Goal: Transaction & Acquisition: Purchase product/service

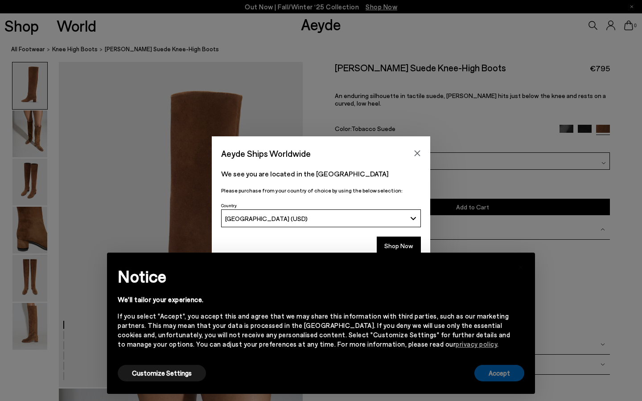
click at [518, 375] on button "Accept" at bounding box center [500, 373] width 50 height 17
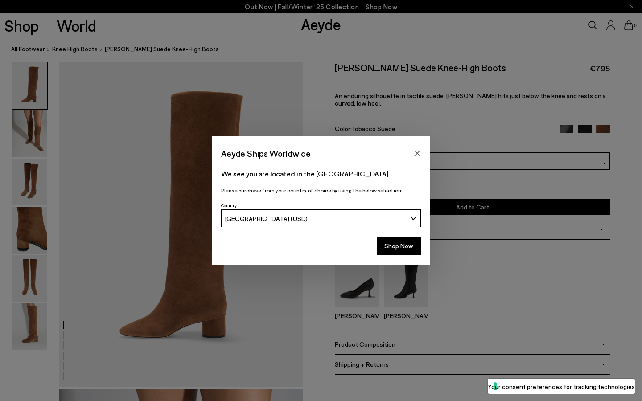
click at [29, 149] on div "Aeyde Ships Worldwide We see you are located in the [GEOGRAPHIC_DATA] Please pu…" at bounding box center [321, 200] width 642 height 128
click at [402, 254] on button "Shop Now" at bounding box center [399, 246] width 44 height 19
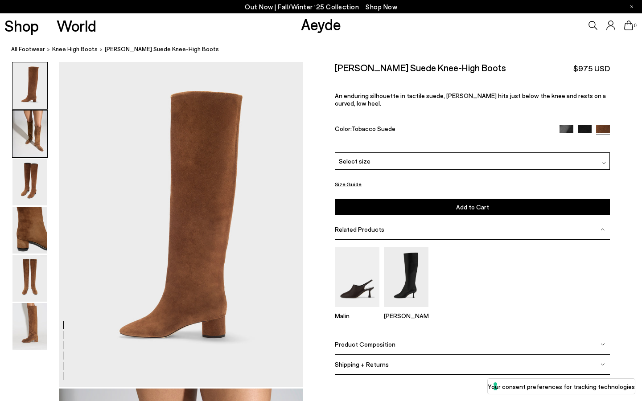
click at [24, 126] on img at bounding box center [29, 134] width 35 height 47
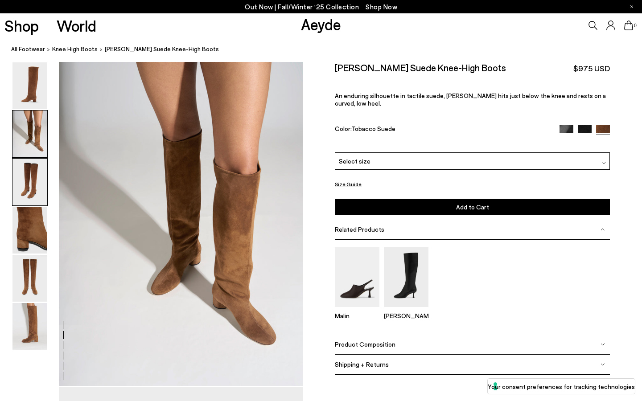
click at [28, 173] on img at bounding box center [29, 182] width 35 height 47
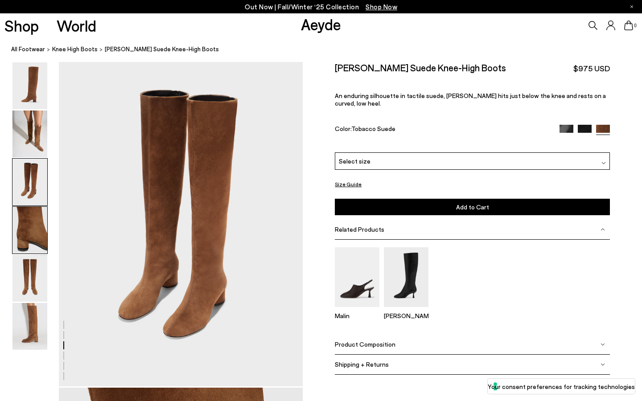
click at [33, 224] on img at bounding box center [29, 230] width 35 height 47
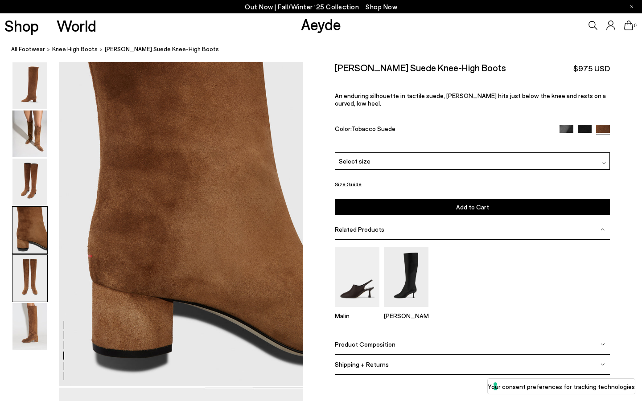
click at [34, 263] on img at bounding box center [29, 278] width 35 height 47
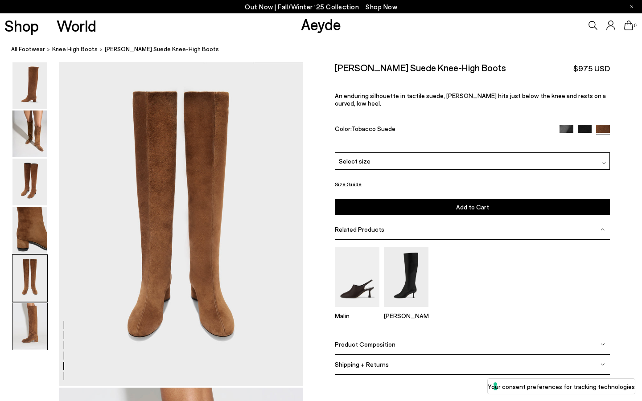
click at [33, 318] on img at bounding box center [29, 326] width 35 height 47
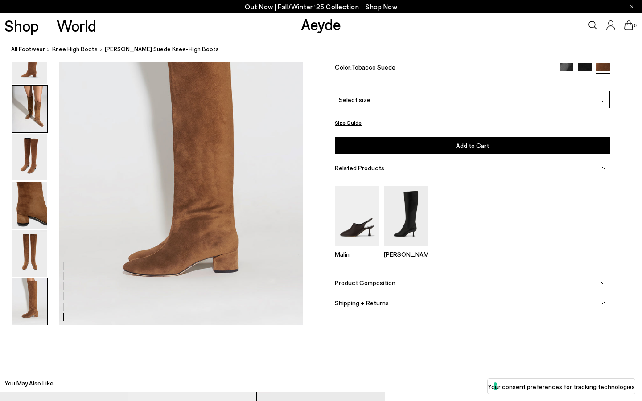
click at [30, 125] on img at bounding box center [29, 109] width 35 height 47
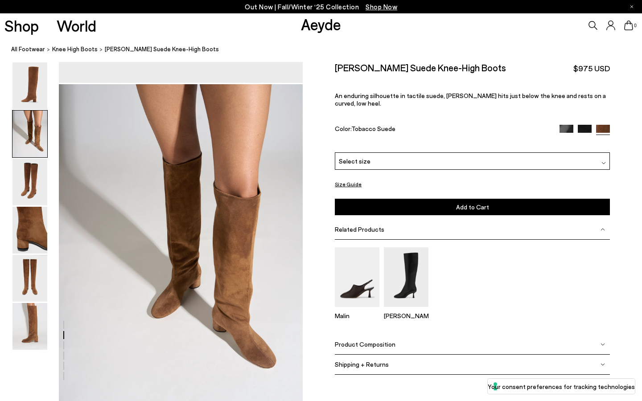
scroll to position [236, 0]
